Goal: Book appointment/travel/reservation

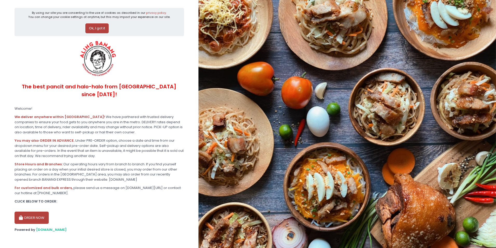
click at [27, 211] on button "ORDER NOW" at bounding box center [32, 217] width 34 height 12
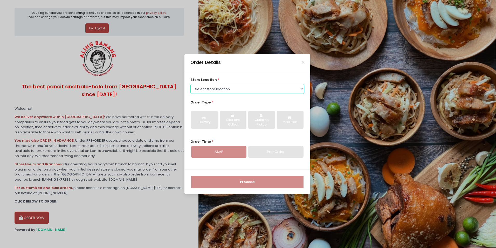
click at [237, 87] on select "Select store location ALING [GEOGRAPHIC_DATA] - [GEOGRAPHIC_DATA] [GEOGRAPHIC_D…" at bounding box center [247, 89] width 114 height 10
select select "614aed71e4942a4c99b40621"
click at [190, 84] on select "Select store location ALING [GEOGRAPHIC_DATA] - [GEOGRAPHIC_DATA] [GEOGRAPHIC_D…" at bounding box center [247, 89] width 114 height 10
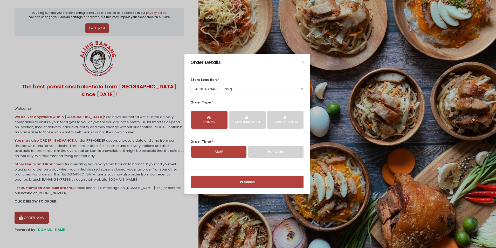
click at [260, 154] on link "Pre-Order" at bounding box center [275, 152] width 55 height 12
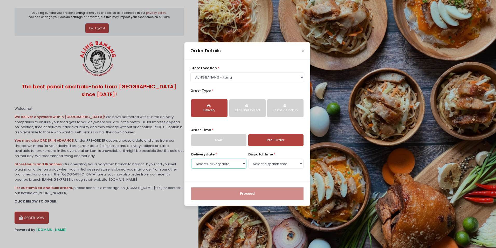
click at [229, 163] on select "Select Delivery date [DATE] [DATE] [DATE] [DATE] [DATE] [DATE] [DATE] [DATE] [D…" at bounding box center [218, 163] width 55 height 10
select select "[DATE]"
click at [191, 158] on select "Select Delivery date [DATE] [DATE] [DATE] [DATE] [DATE] [DATE] [DATE] [DATE] [D…" at bounding box center [218, 163] width 55 height 10
click at [264, 164] on select "Select dispatch time 10:00 AM - 10:30 AM 10:30 AM - 11:00 AM 11:00 AM - 11:30 A…" at bounding box center [275, 163] width 55 height 10
select select "10:30"
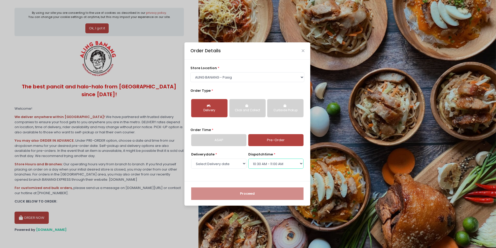
click at [248, 158] on select "Select dispatch time 10:00 AM - 10:30 AM 10:30 AM - 11:00 AM 11:00 AM - 11:30 A…" at bounding box center [275, 163] width 55 height 10
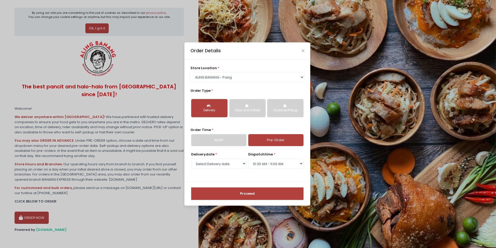
click at [262, 195] on button "Proceed" at bounding box center [247, 193] width 112 height 12
